Goal: Task Accomplishment & Management: Complete application form

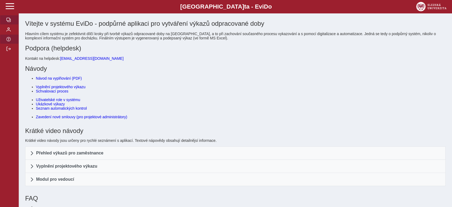
click at [6, 21] on span "button" at bounding box center [8, 20] width 4 height 4
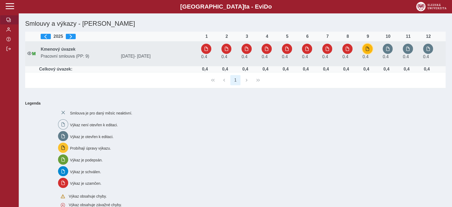
click at [367, 48] on span "button" at bounding box center [368, 49] width 4 height 4
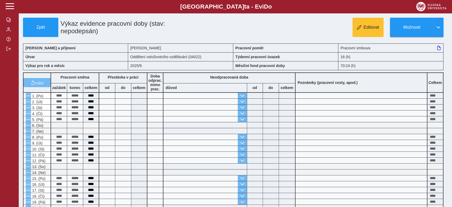
scroll to position [147, 0]
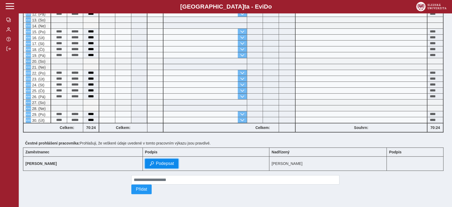
click at [174, 161] on span "Podepsat" at bounding box center [165, 163] width 18 height 5
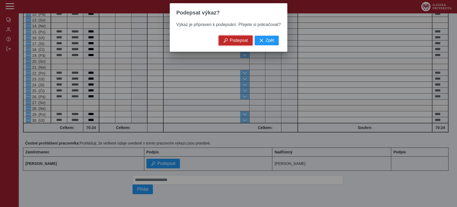
click at [243, 45] on button "Podepsat" at bounding box center [236, 41] width 34 height 10
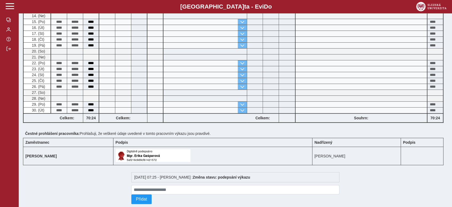
scroll to position [0, 0]
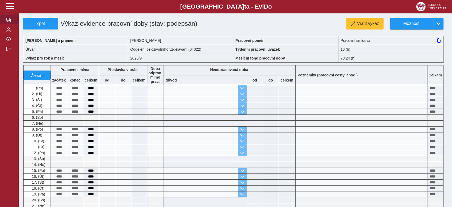
click at [11, 20] on button "button" at bounding box center [9, 20] width 19 height 10
